Goal: Information Seeking & Learning: Find specific fact

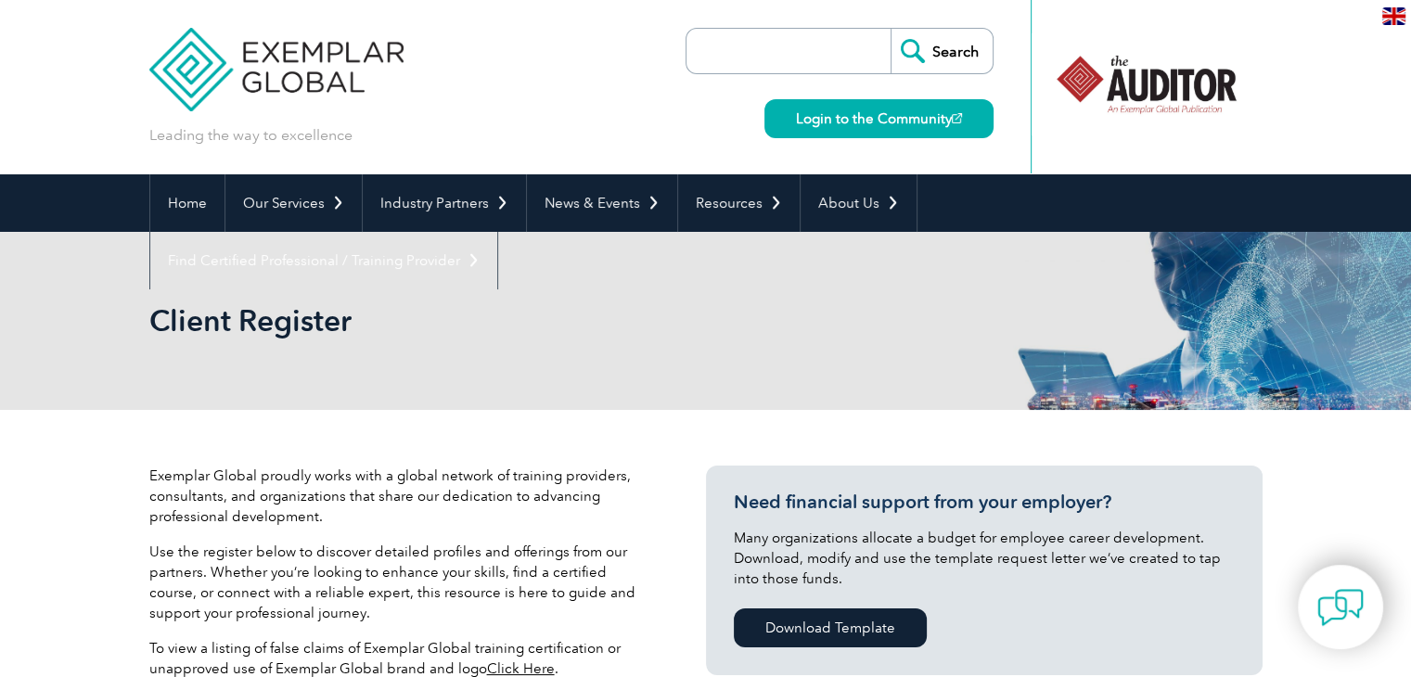
click at [1384, 17] on img at bounding box center [1393, 16] width 23 height 18
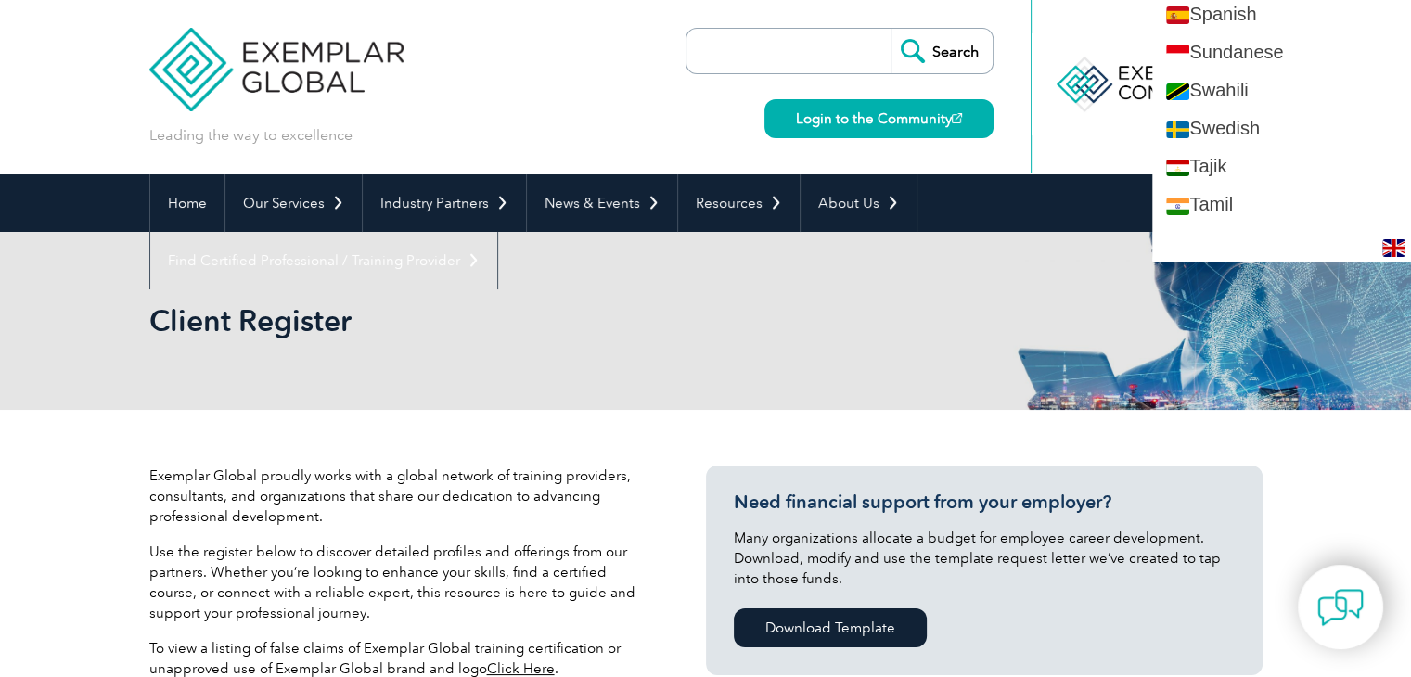
scroll to position [3107, 0]
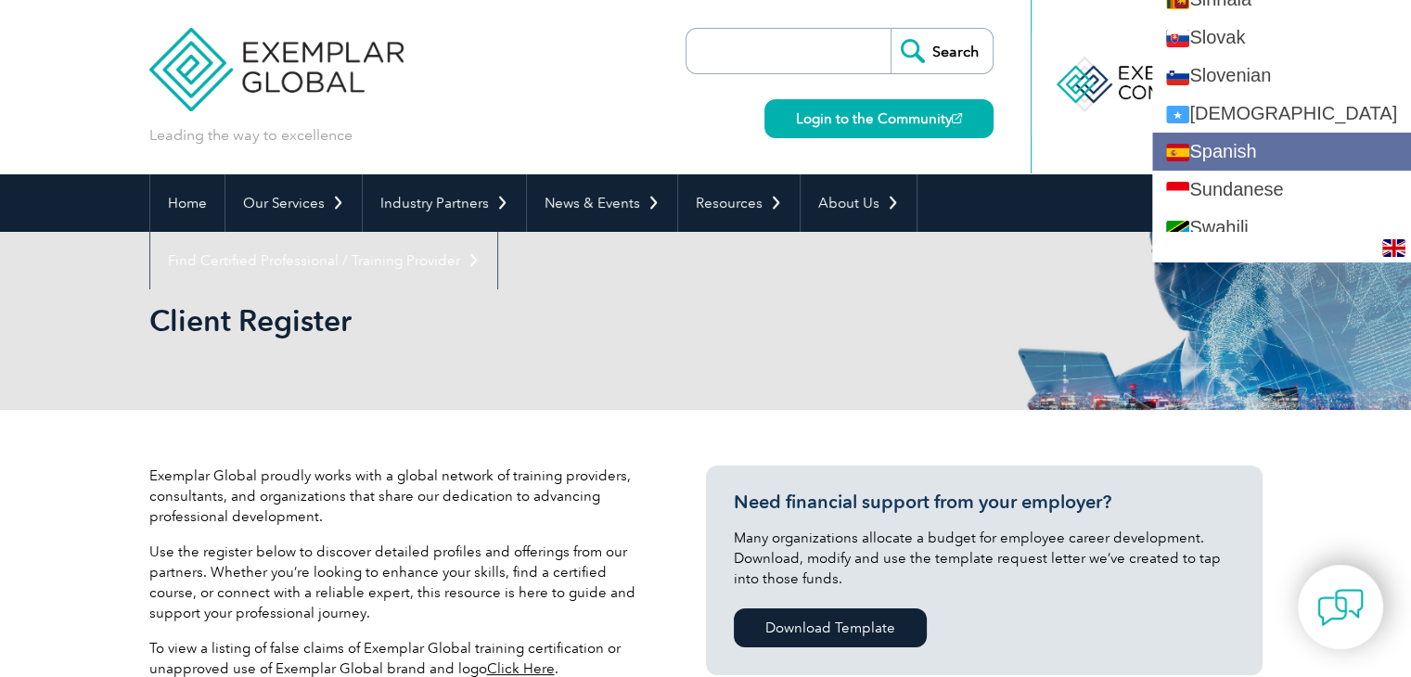
click at [1285, 134] on link "Spanish" at bounding box center [1281, 152] width 259 height 38
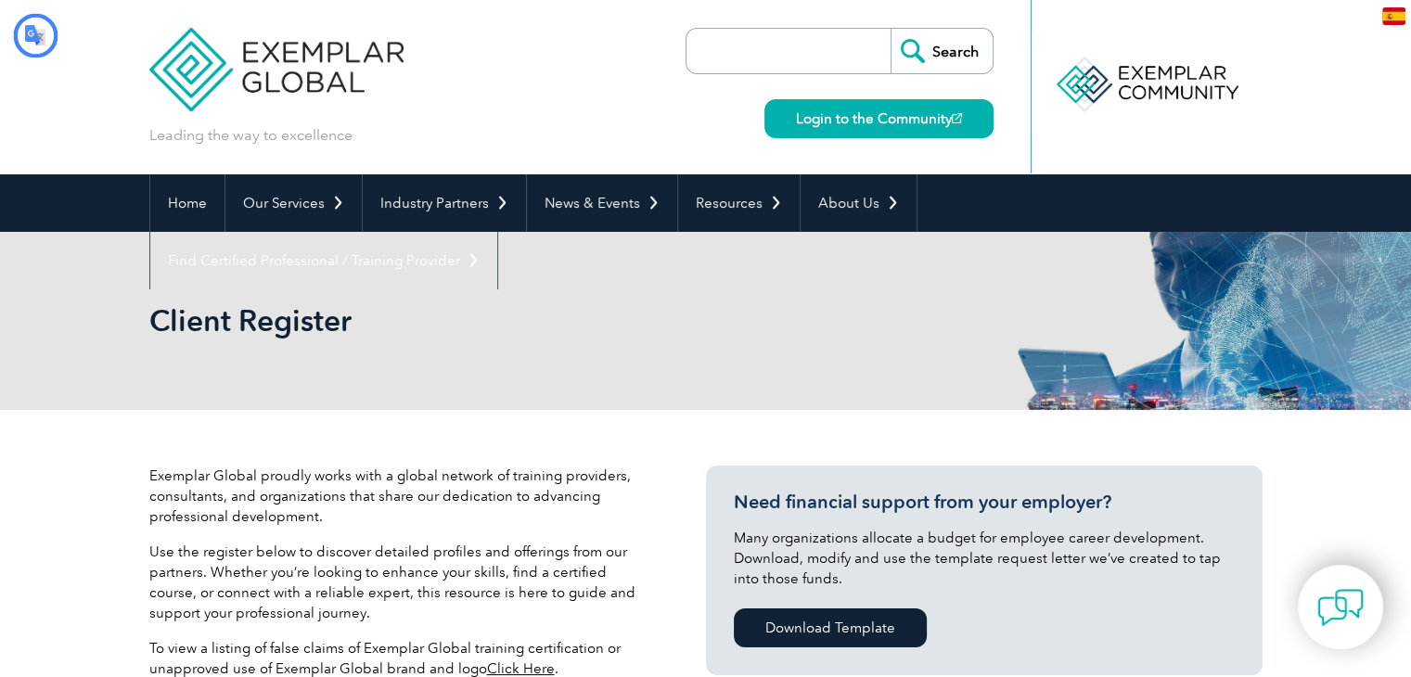
scroll to position [0, 0]
type input "Buscar"
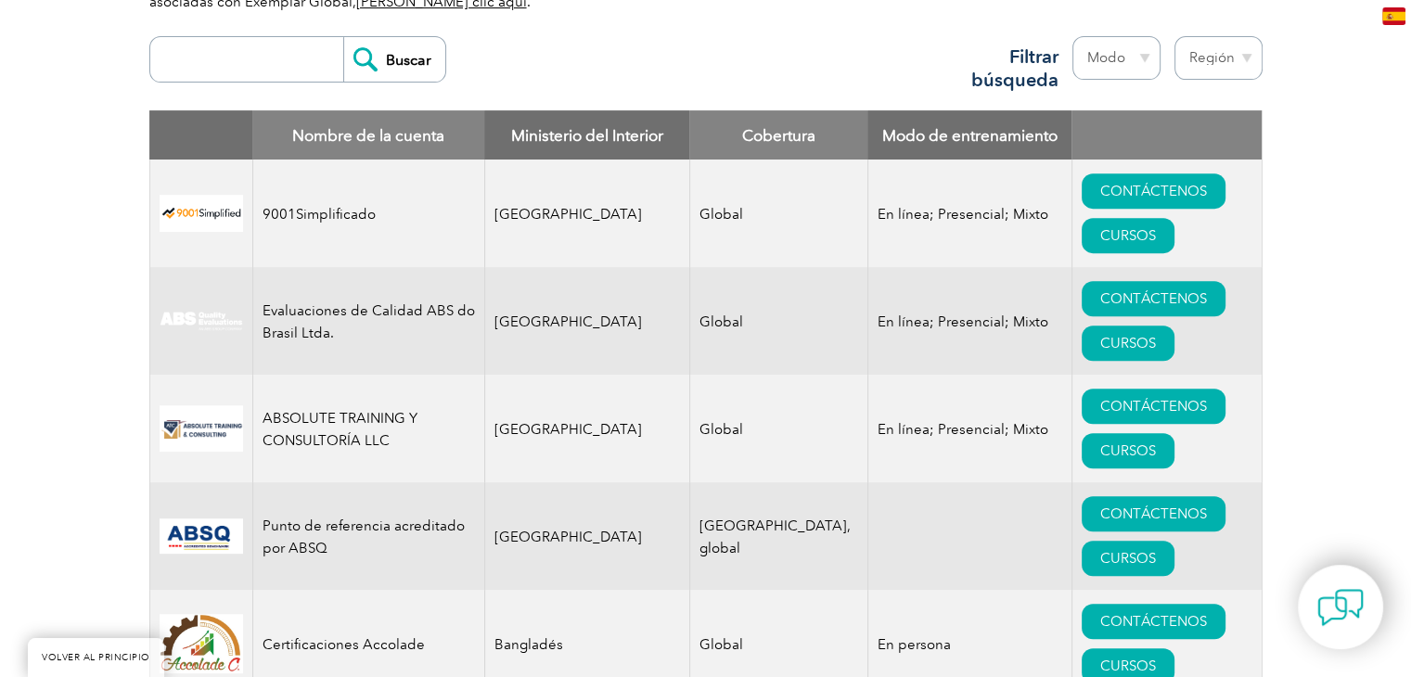
scroll to position [570, 0]
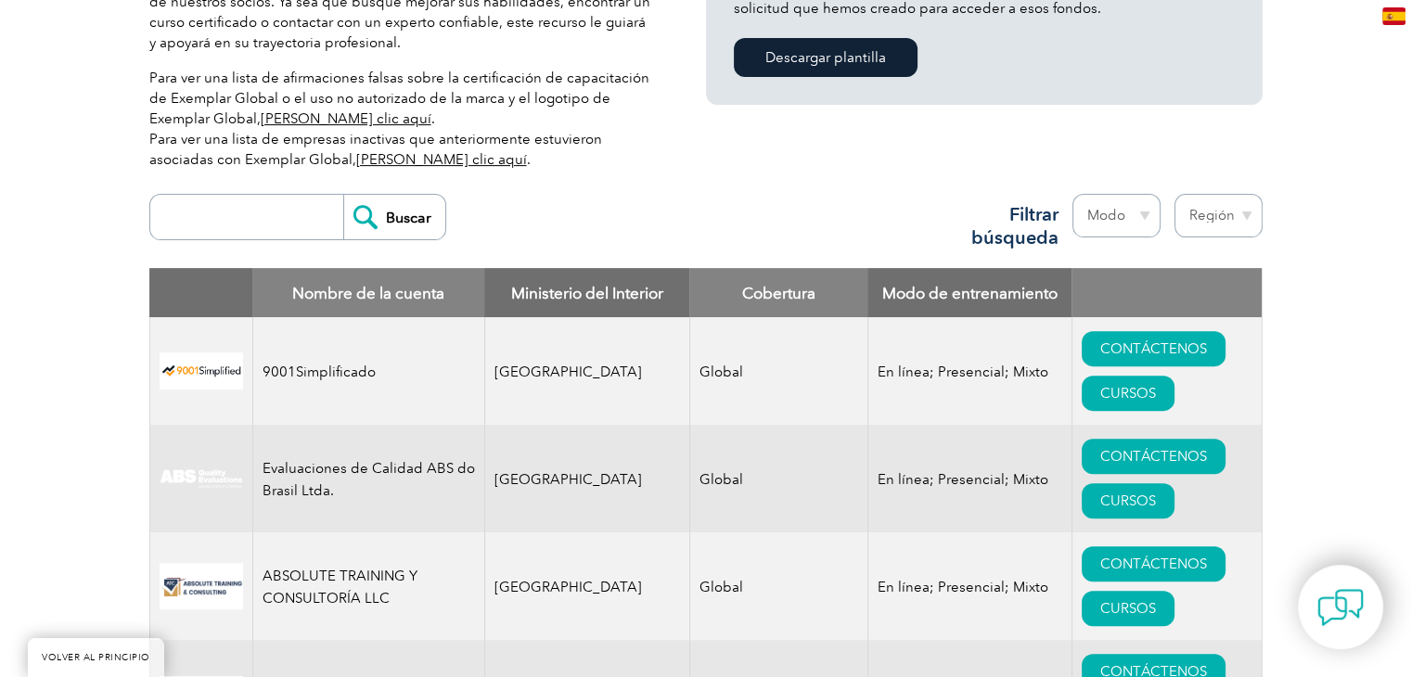
click at [189, 233] on input "search" at bounding box center [252, 217] width 184 height 45
type input "SCANSIO"
click at [343, 195] on input "Buscar" at bounding box center [394, 217] width 102 height 45
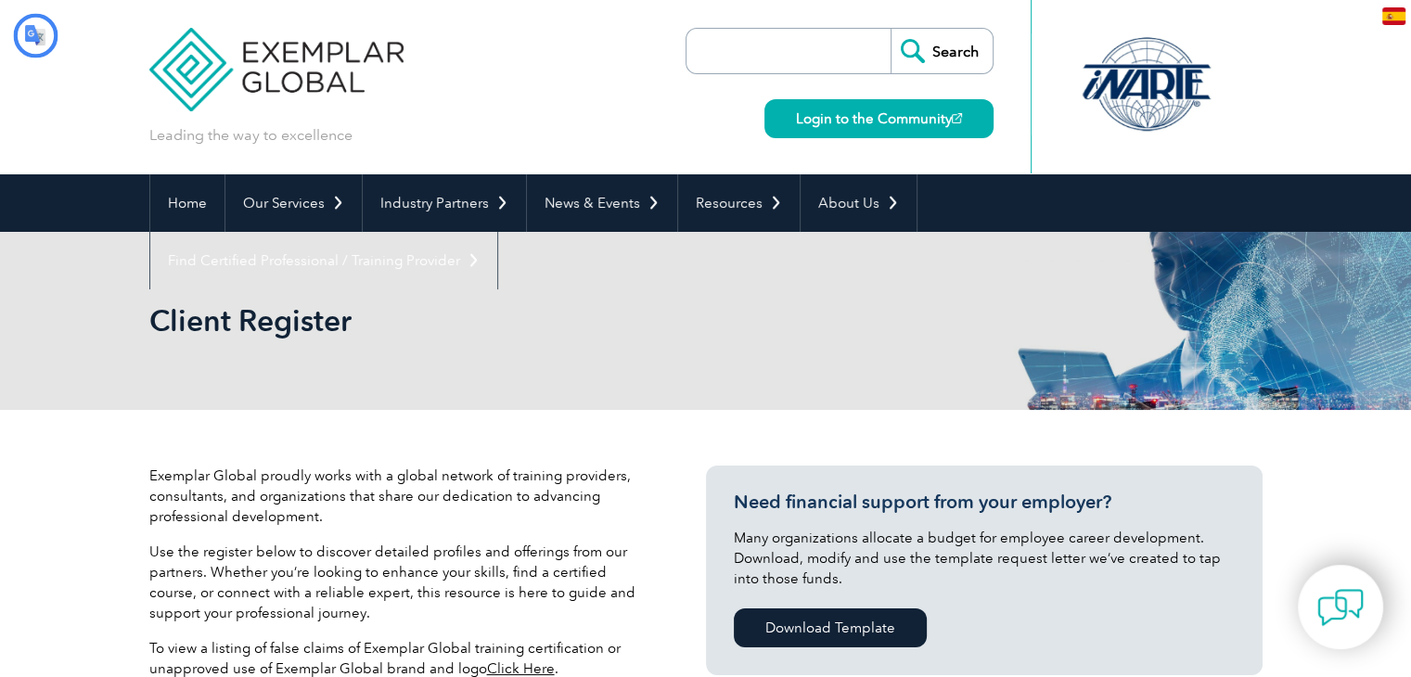
type input "Buscar"
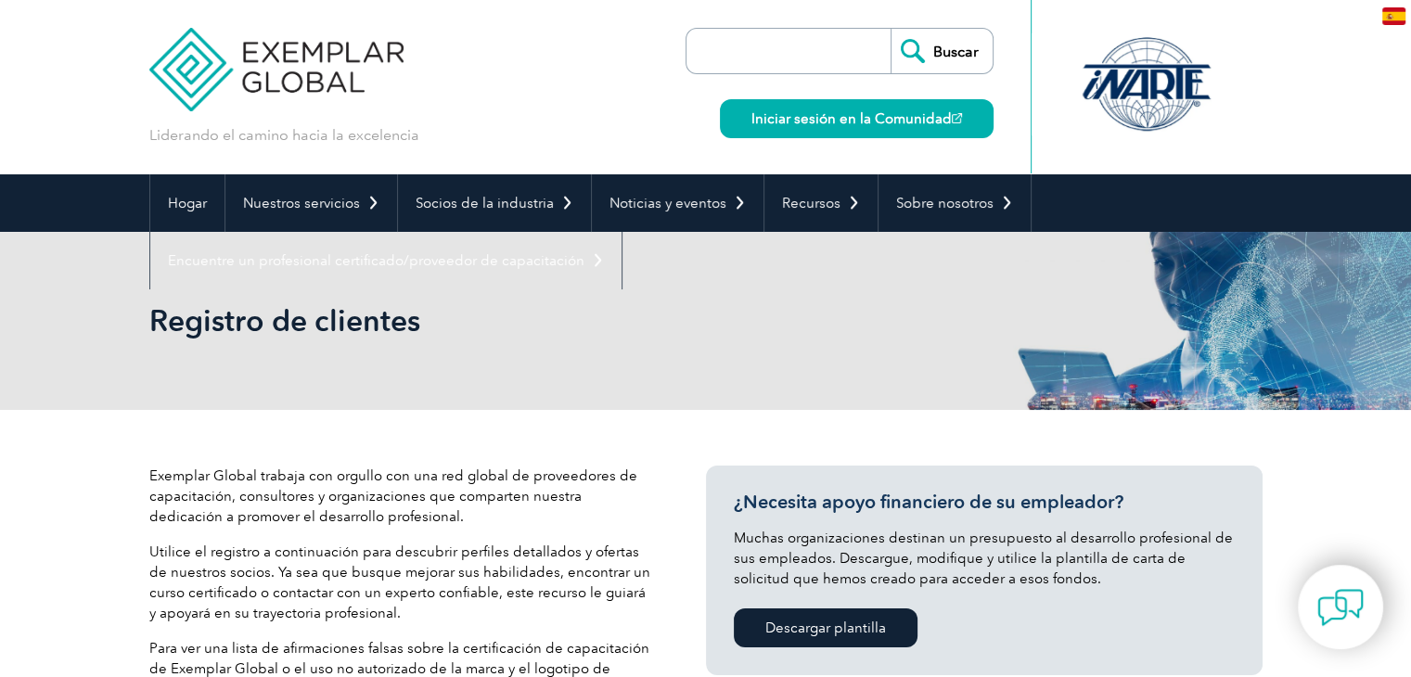
click at [426, 392] on div "Registro de clientes" at bounding box center [705, 321] width 1113 height 178
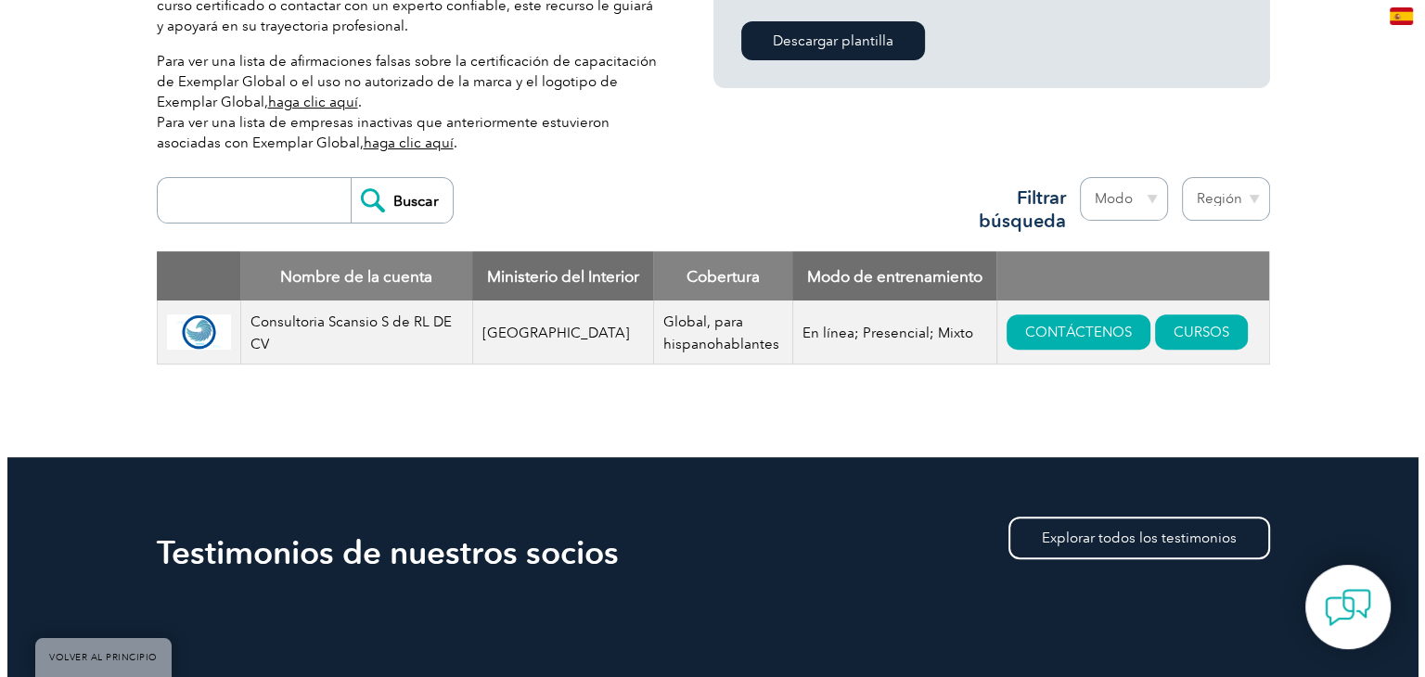
scroll to position [779, 0]
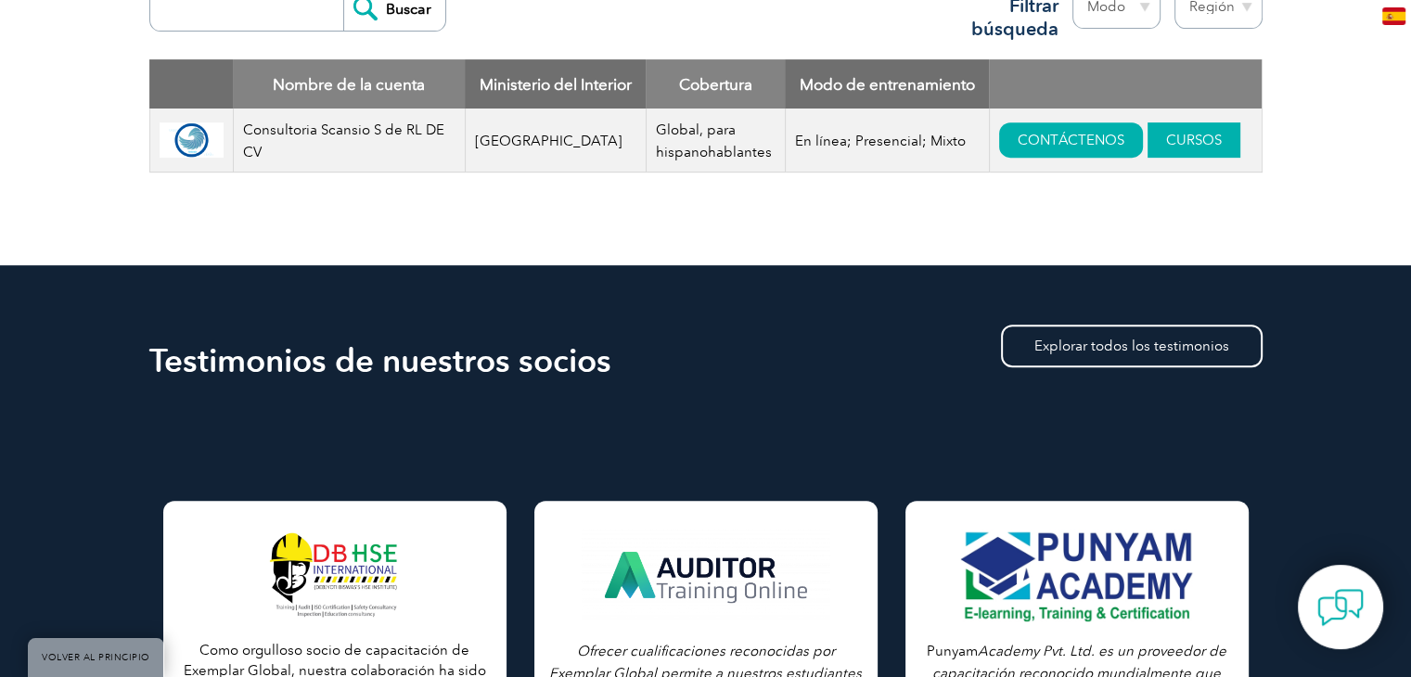
click at [1166, 148] on font "CURSOS" at bounding box center [1194, 140] width 56 height 17
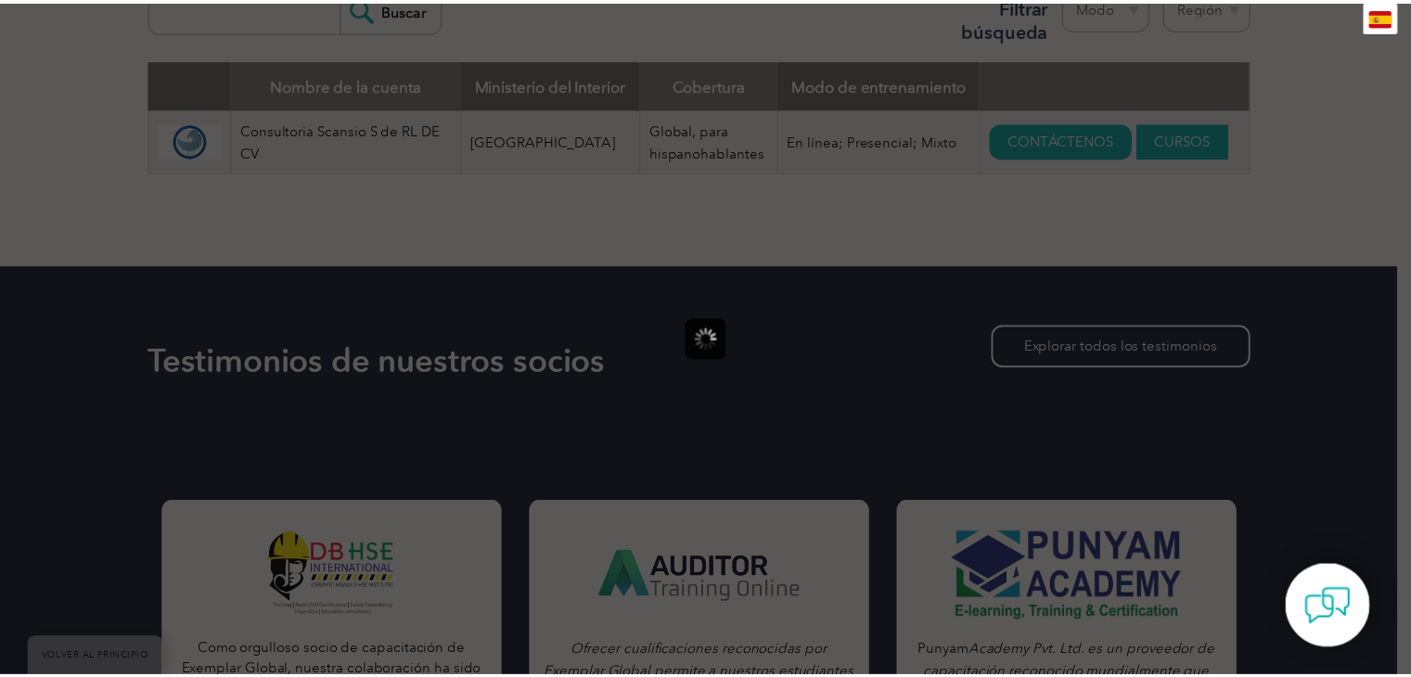
scroll to position [0, 0]
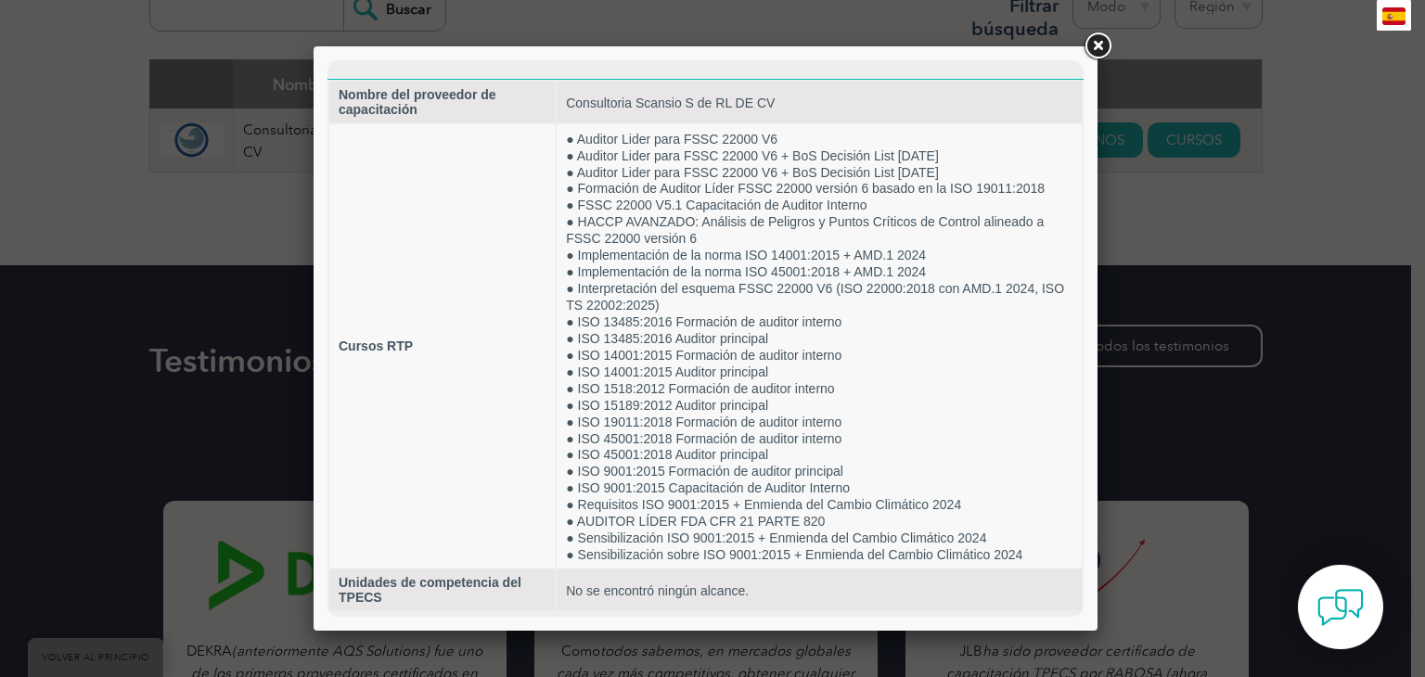
click at [1136, 281] on div at bounding box center [712, 338] width 1425 height 677
